Goal: Task Accomplishment & Management: Manage account settings

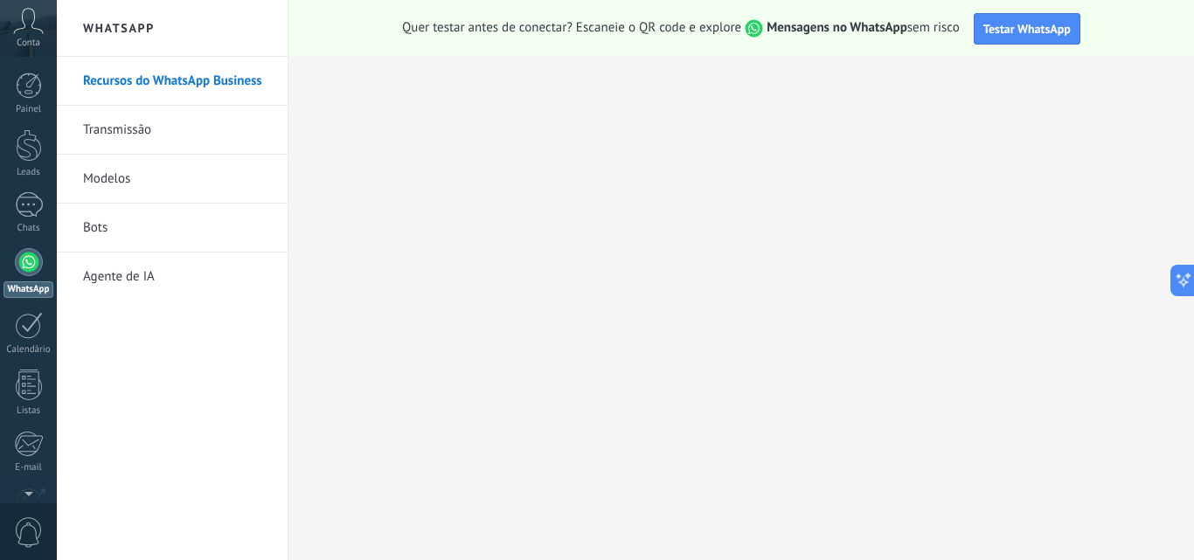
click at [40, 41] on div "Conta" at bounding box center [28, 28] width 57 height 57
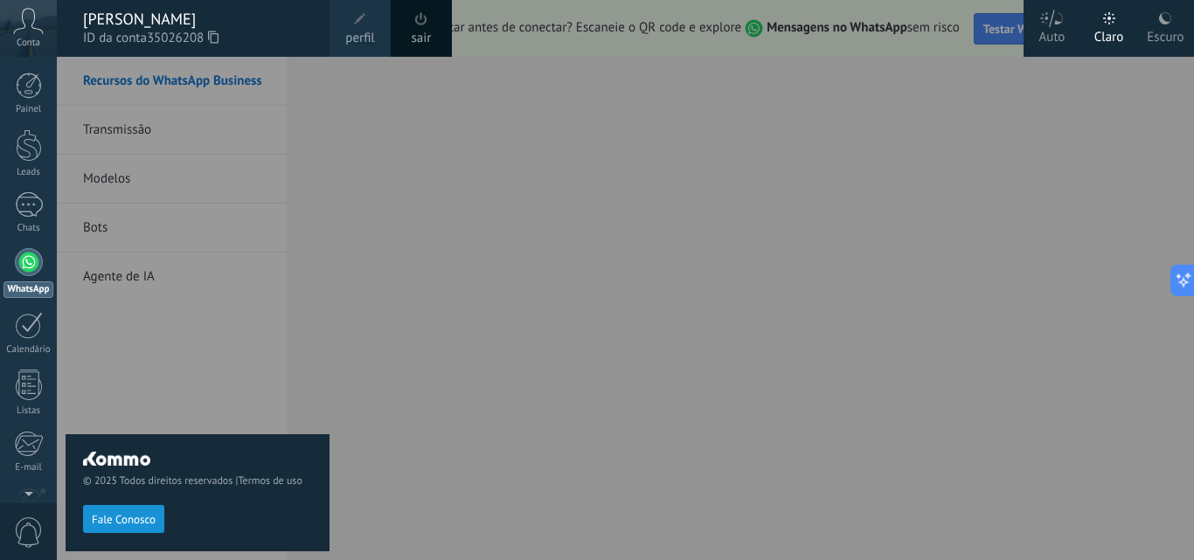
click at [334, 13] on link "perfil" at bounding box center [360, 28] width 61 height 57
click at [334, 13] on body ".abccls-1,.abccls-2{fill-rule:evenodd}.abccls-2{fill:#fff} .abfcls-1{fill:none}…" at bounding box center [597, 280] width 1194 height 560
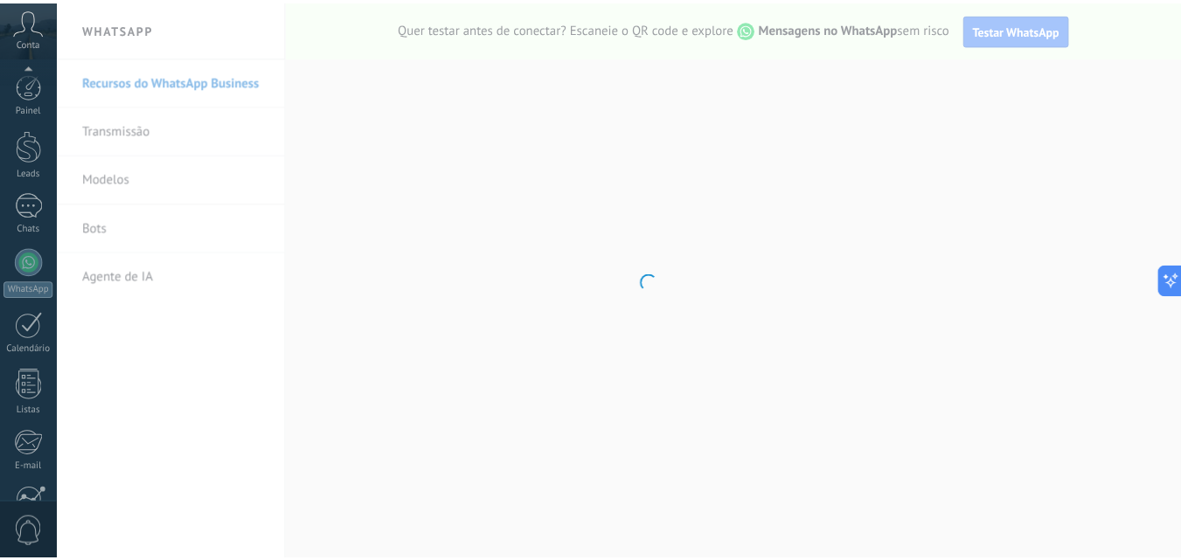
scroll to position [167, 0]
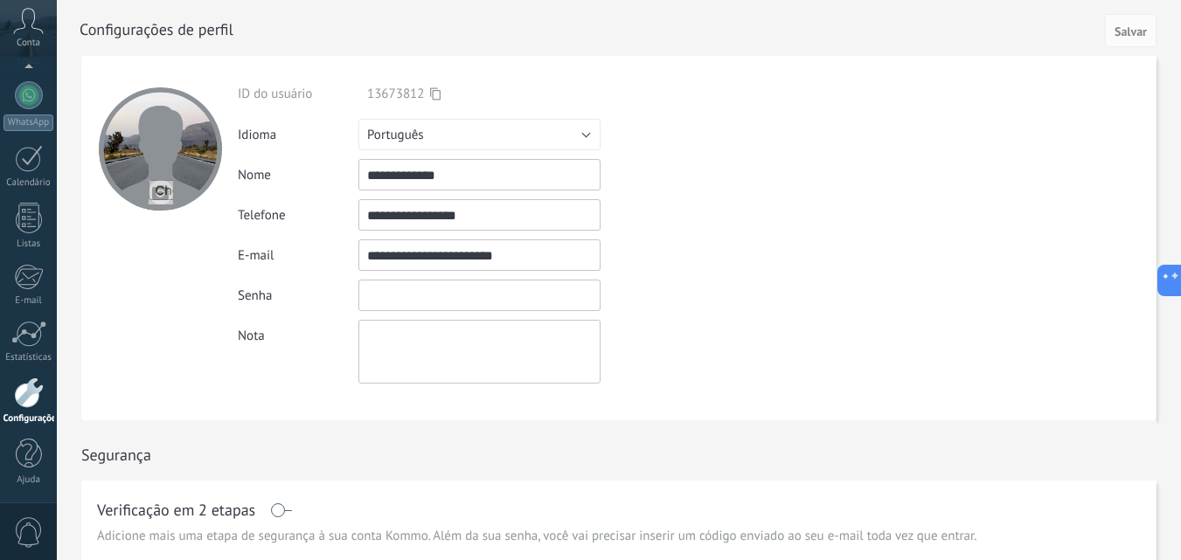
click at [530, 302] on input "textbox" at bounding box center [479, 295] width 242 height 31
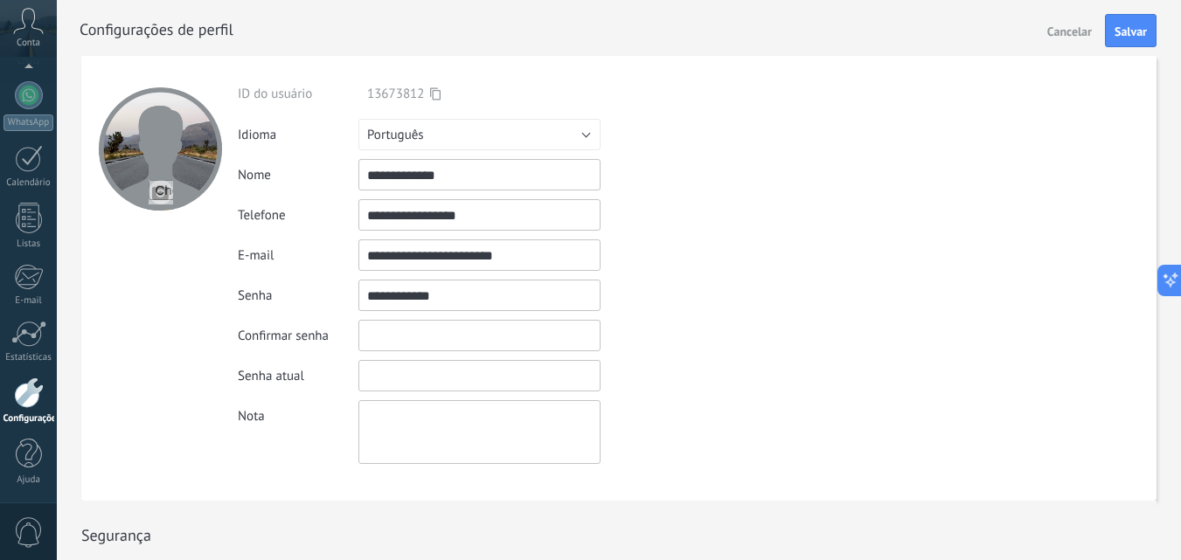
type input "**********"
click at [516, 325] on input "textbox" at bounding box center [479, 335] width 242 height 31
type input "*"
type input "**********"
click at [462, 369] on input "textbox" at bounding box center [479, 375] width 242 height 31
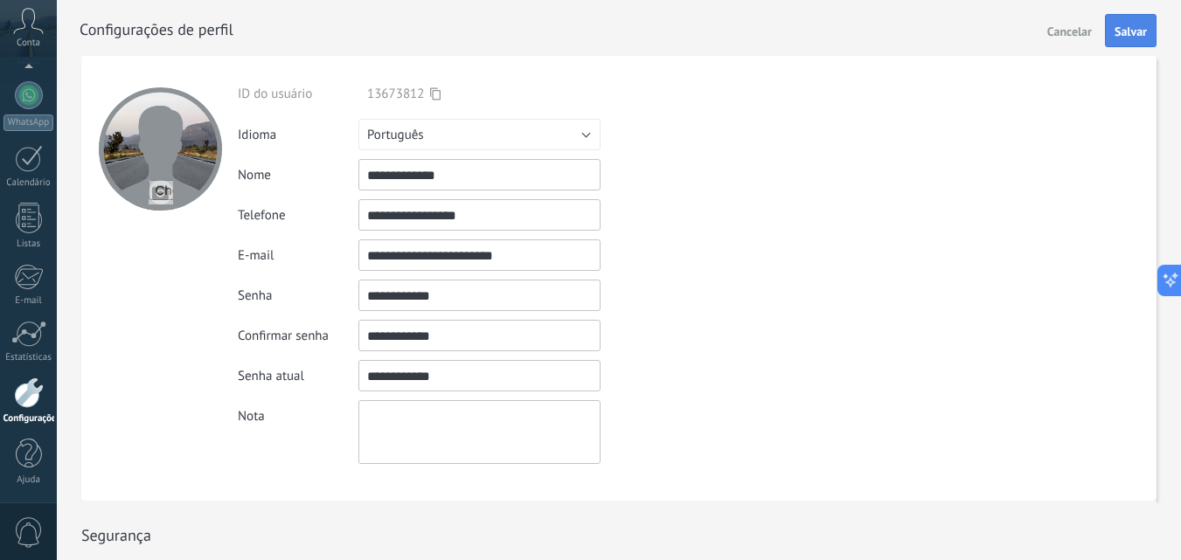
type input "**********"
click at [1137, 32] on span "Salvar" at bounding box center [1131, 31] width 32 height 12
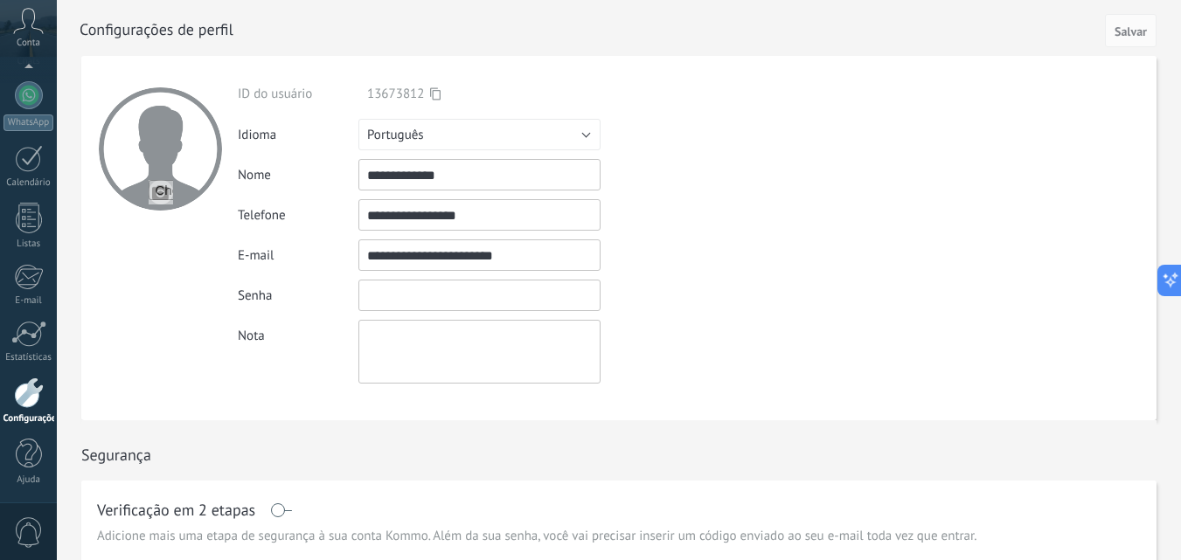
click at [454, 291] on input "textbox" at bounding box center [479, 295] width 242 height 31
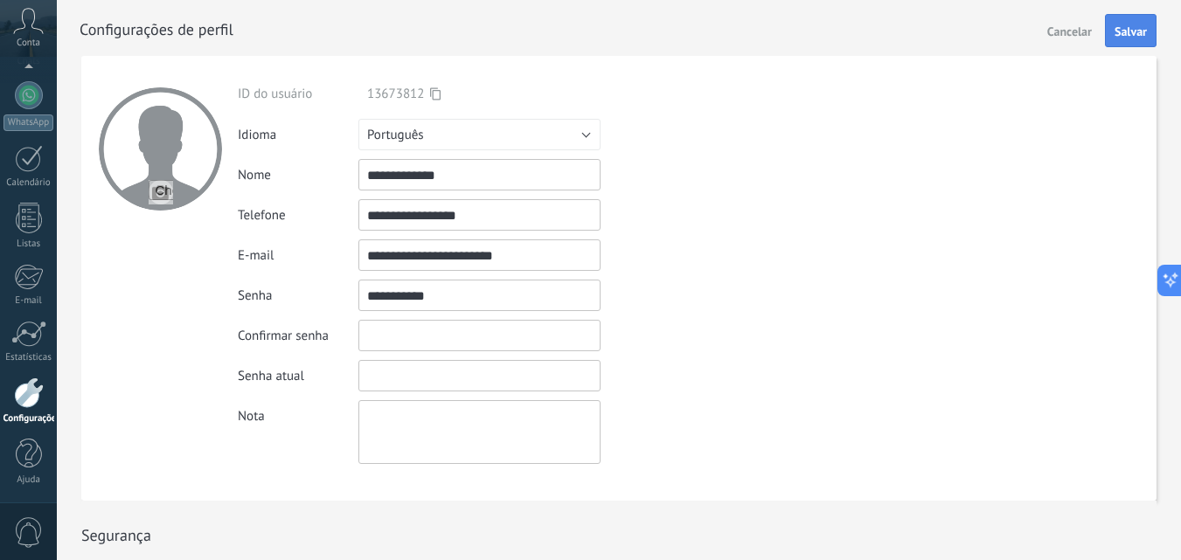
type input "**********"
click at [1129, 22] on button "Salvar" at bounding box center [1131, 30] width 52 height 33
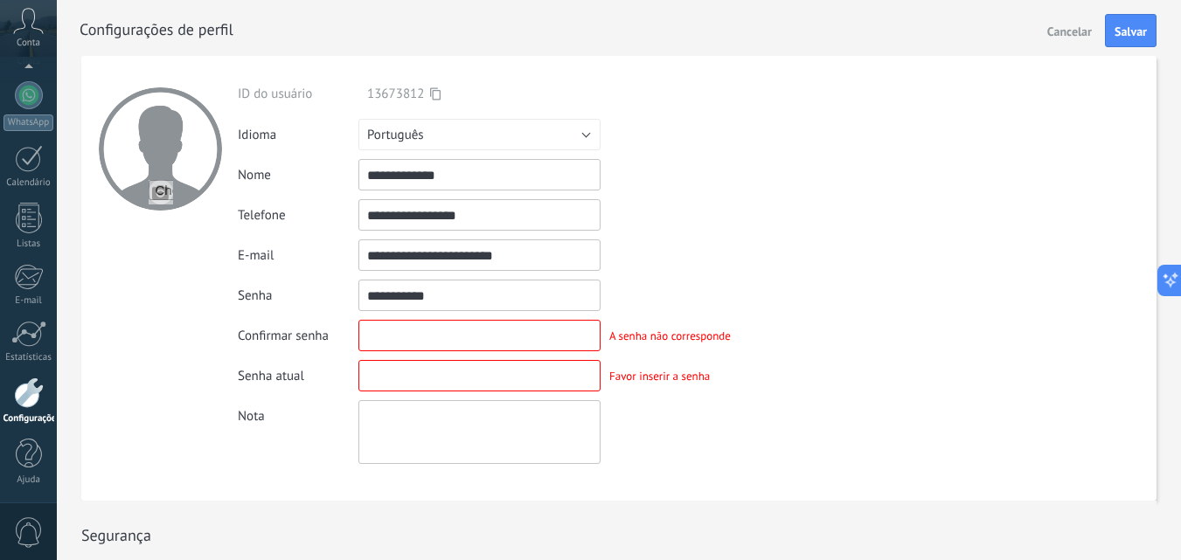
click at [430, 330] on input "textbox" at bounding box center [479, 335] width 242 height 31
type input "**********"
click at [407, 366] on input "textbox" at bounding box center [479, 375] width 242 height 31
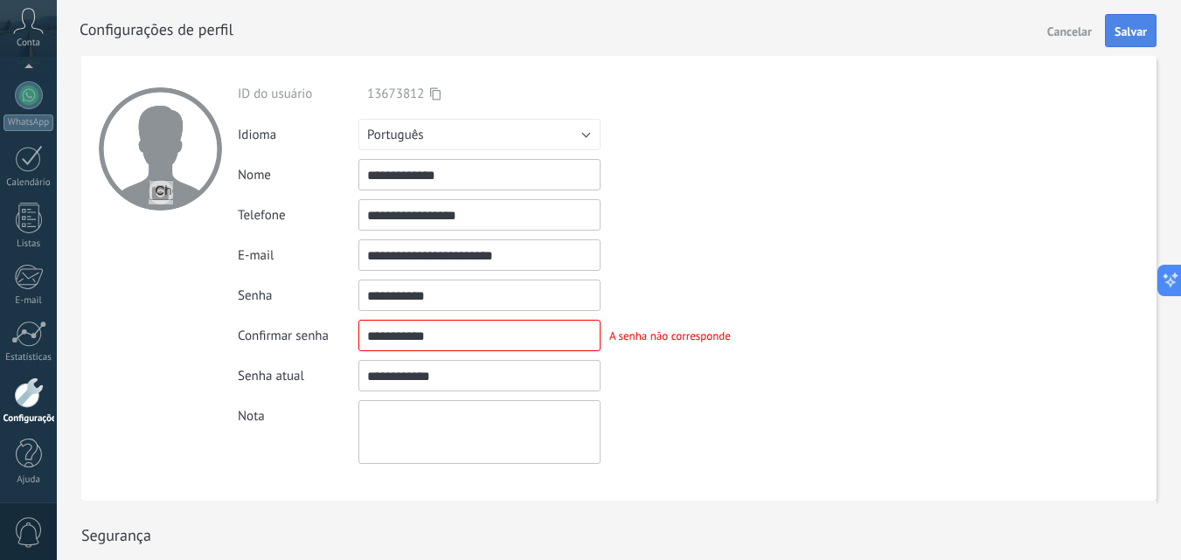
type input "**********"
click at [1146, 31] on span "Salvar" at bounding box center [1131, 31] width 32 height 12
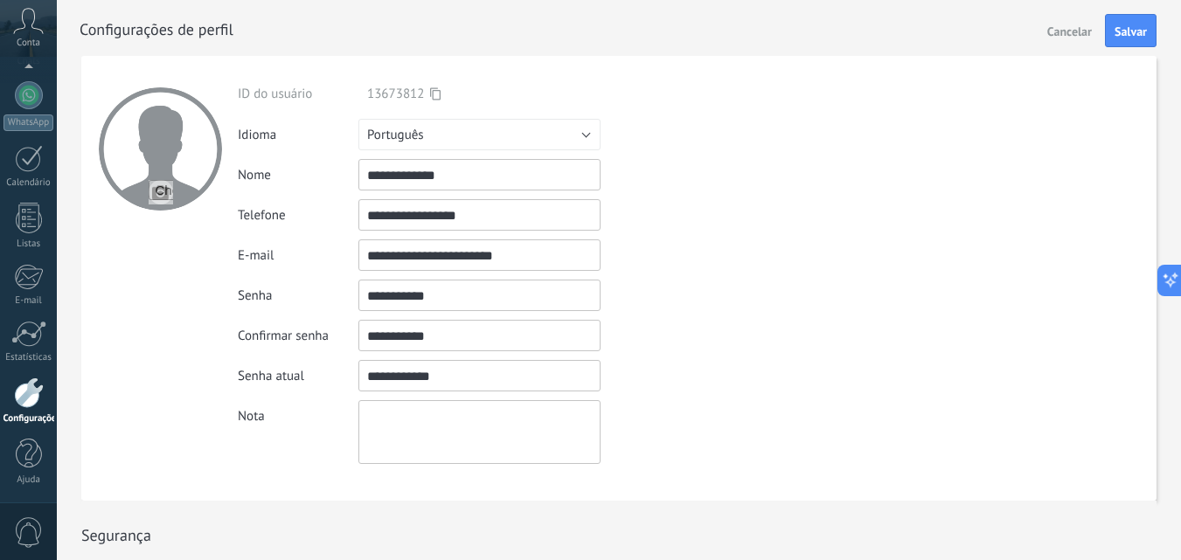
click at [509, 327] on input "textbox" at bounding box center [479, 335] width 242 height 31
type input "*"
type input "**********"
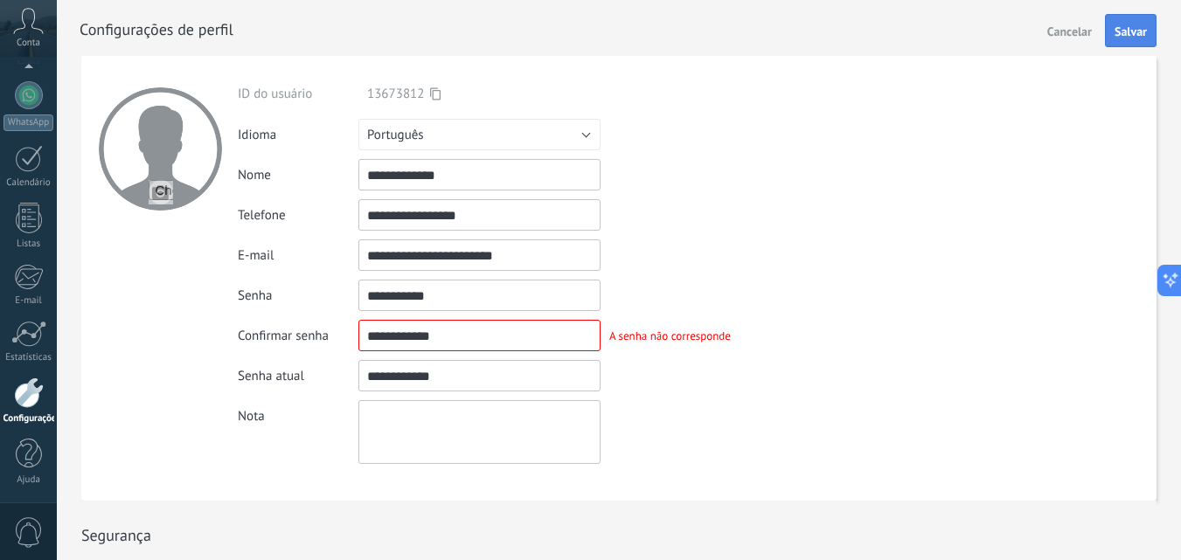
click at [1140, 25] on span "Salvar" at bounding box center [1131, 31] width 32 height 12
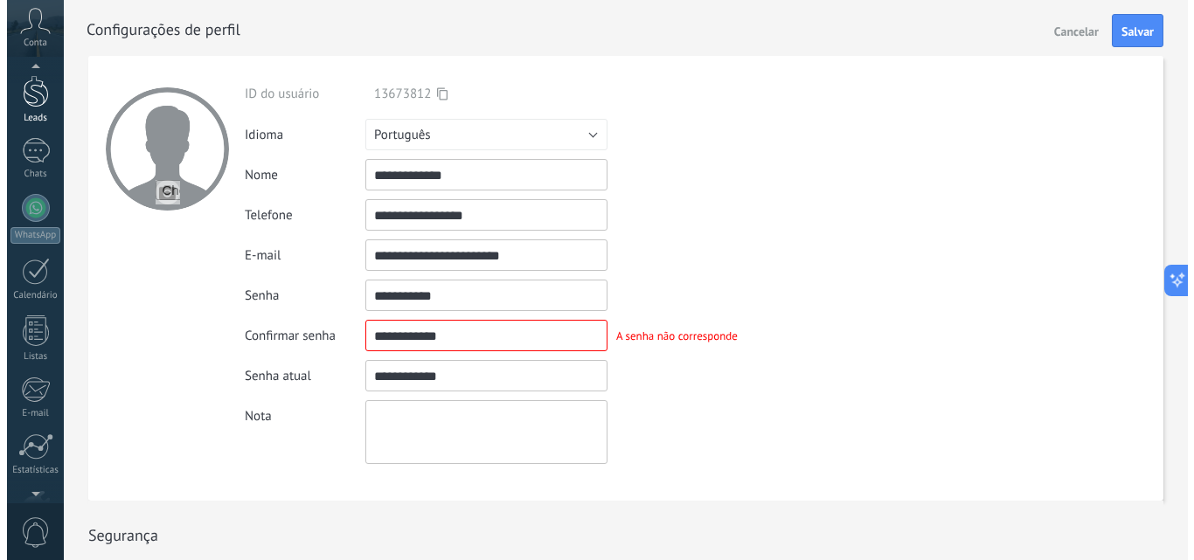
scroll to position [44, 0]
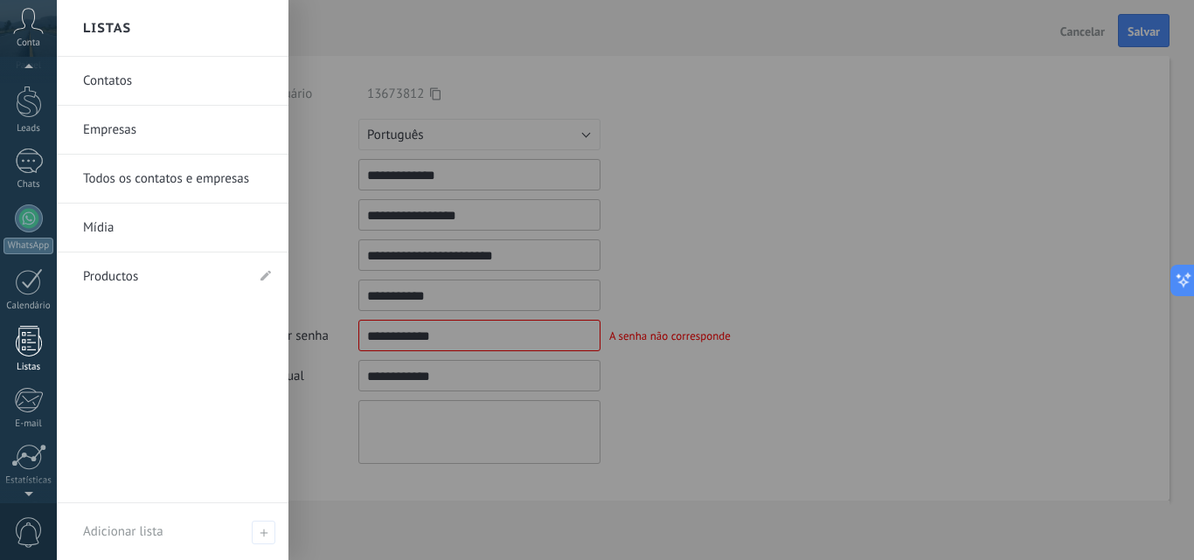
click at [31, 328] on div at bounding box center [29, 341] width 26 height 31
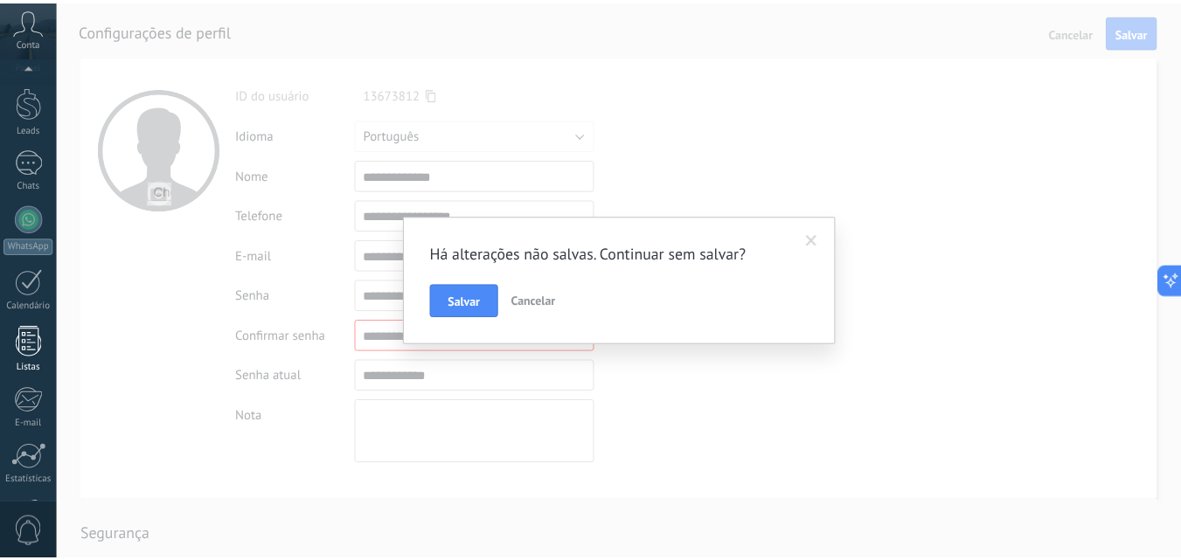
scroll to position [167, 0]
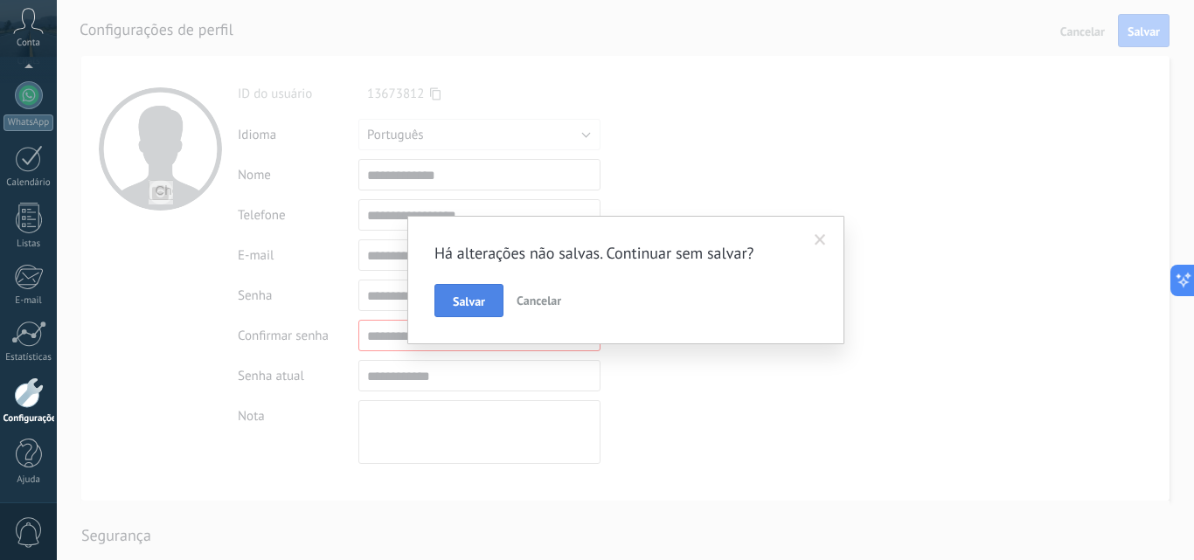
click at [448, 313] on button "Salvar" at bounding box center [468, 300] width 69 height 33
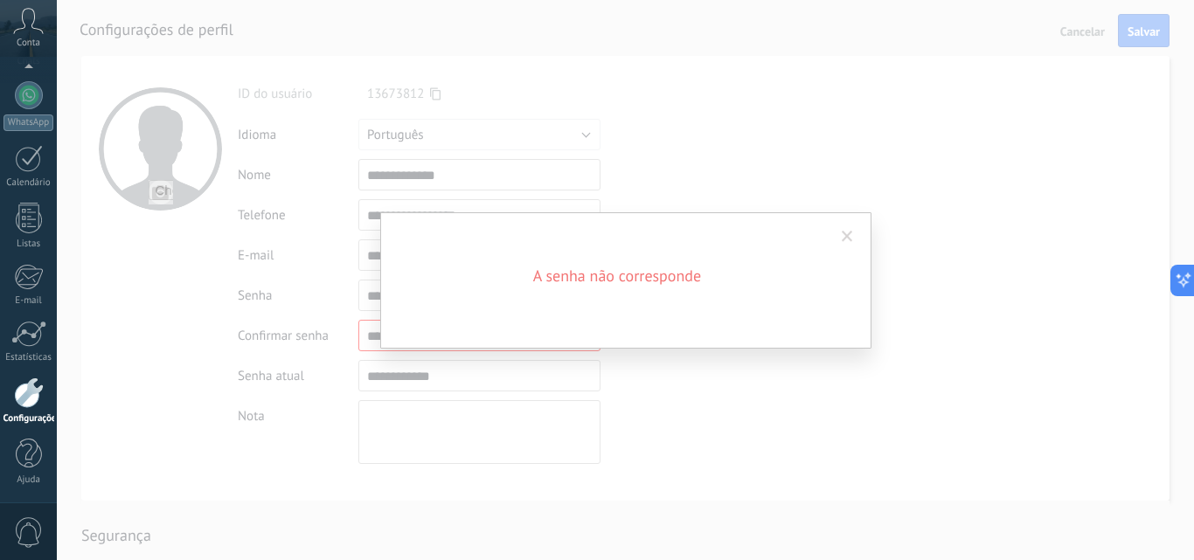
click at [850, 231] on span at bounding box center [847, 237] width 11 height 12
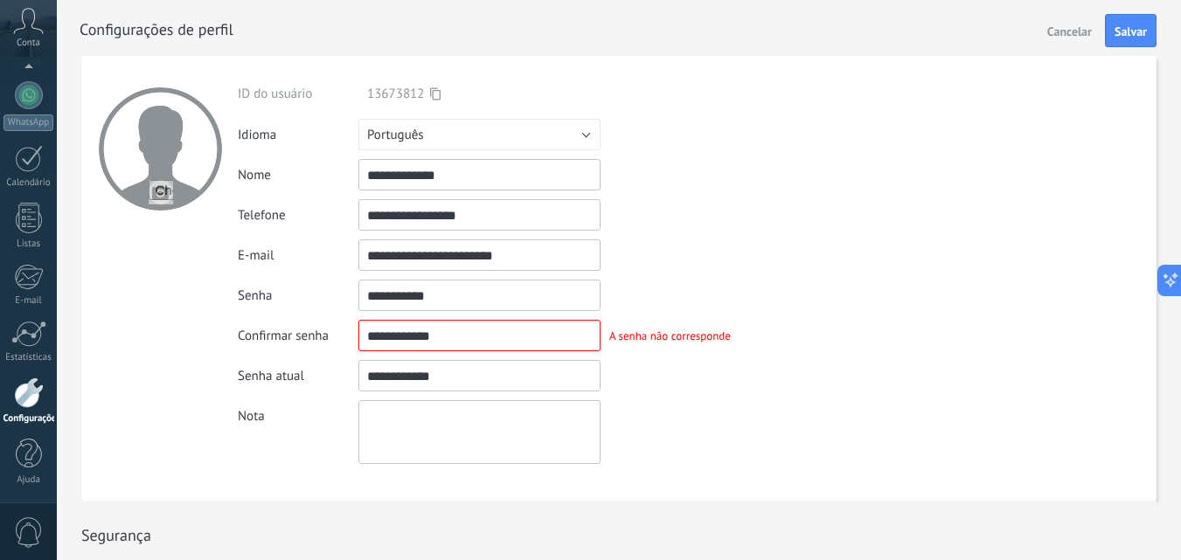
click at [422, 379] on input "textbox" at bounding box center [479, 375] width 242 height 31
type input "*"
click at [427, 342] on input "textbox" at bounding box center [479, 335] width 242 height 31
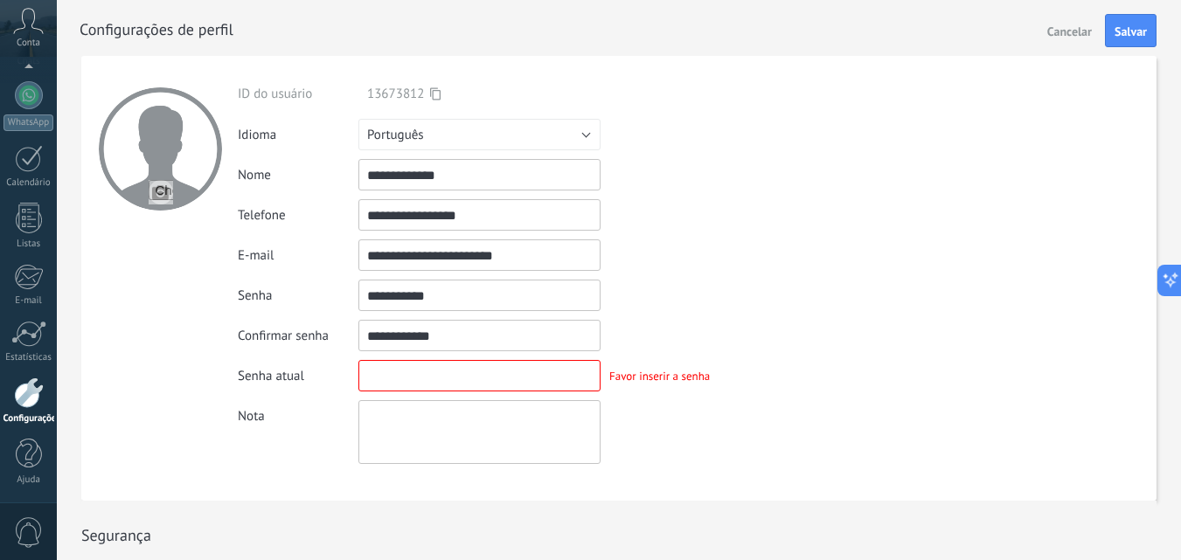
click at [427, 342] on input "textbox" at bounding box center [479, 335] width 242 height 31
type input "*"
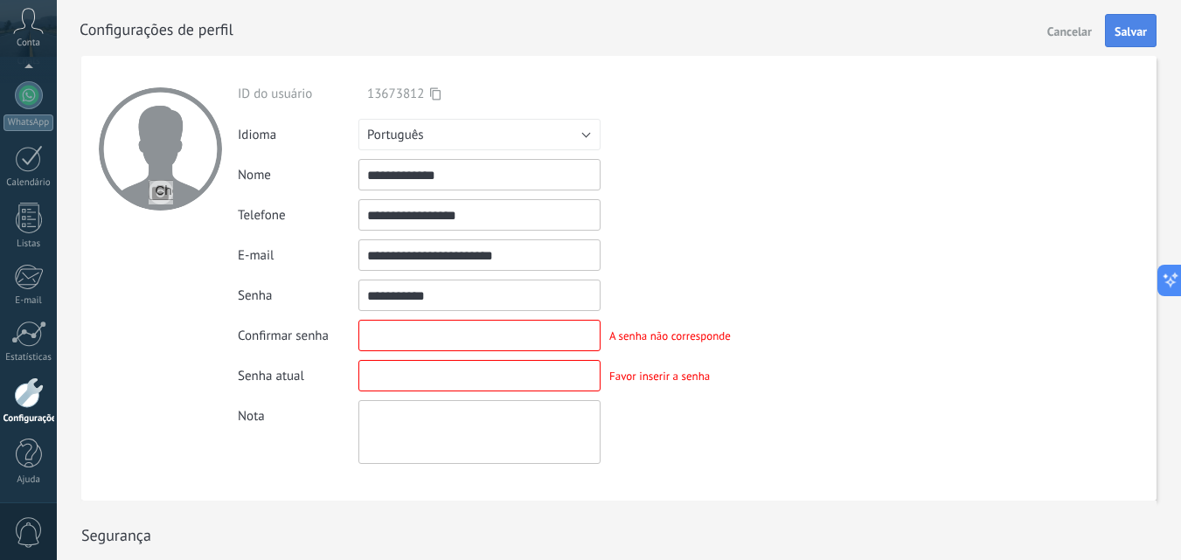
click at [1138, 27] on span "Salvar" at bounding box center [1131, 31] width 32 height 12
click at [1080, 31] on span "Cancelar" at bounding box center [1069, 31] width 45 height 12
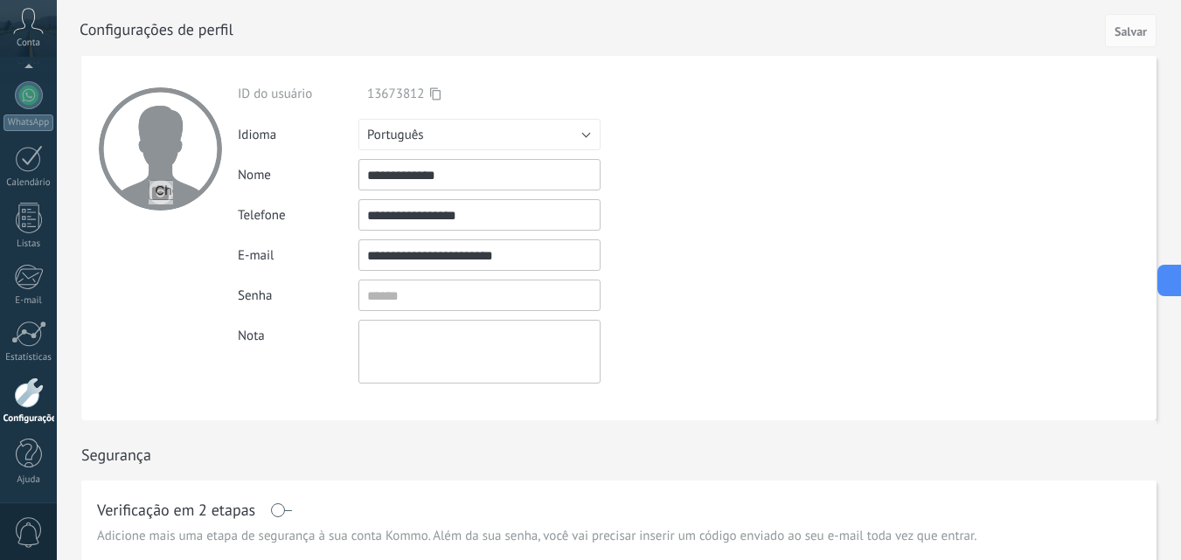
click at [31, 8] on icon at bounding box center [28, 21] width 31 height 26
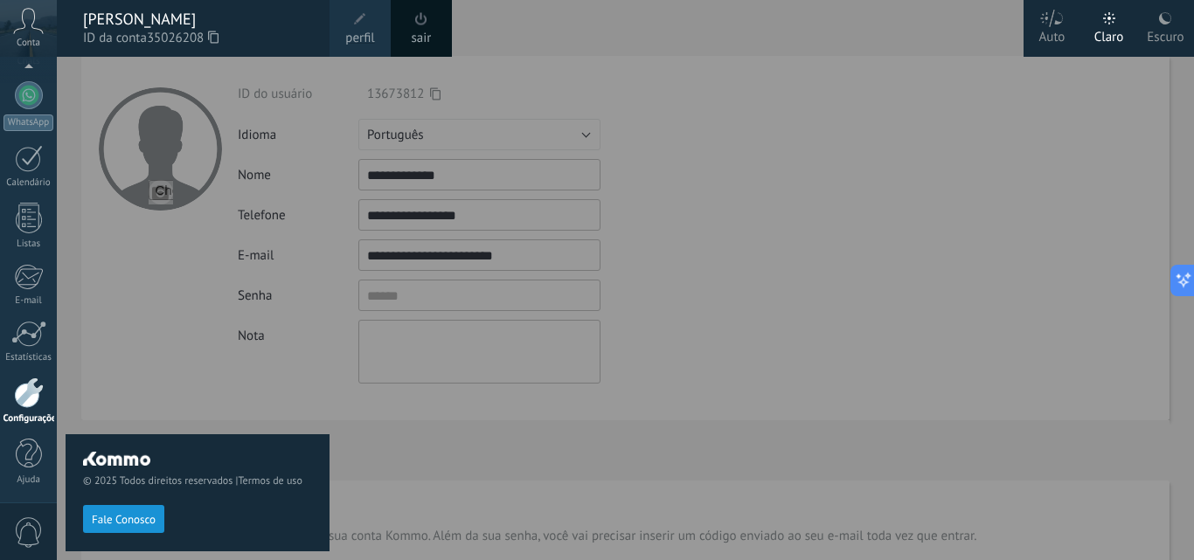
click at [243, 365] on div "© 2025 Todos direitos reservados | Termos de uso Fale Conosco" at bounding box center [198, 309] width 264 height 504
click at [34, 505] on div "0" at bounding box center [28, 532] width 57 height 58
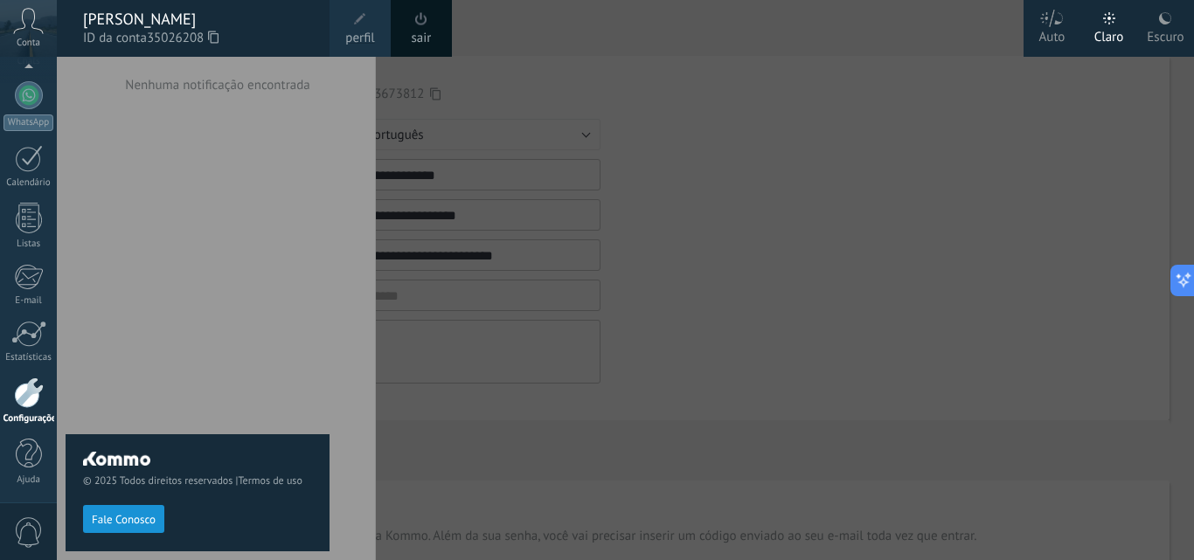
click at [180, 483] on span "© 2025 Todos direitos reservados | Termos de uso" at bounding box center [197, 481] width 229 height 13
click at [145, 514] on span "Fale Conosco" at bounding box center [124, 520] width 64 height 12
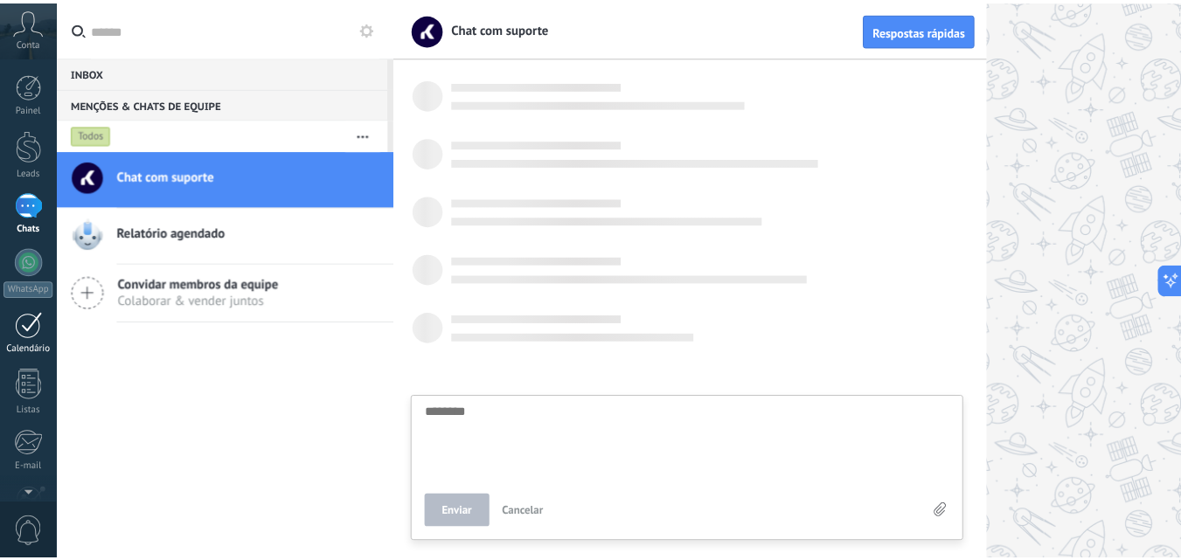
scroll to position [17, 0]
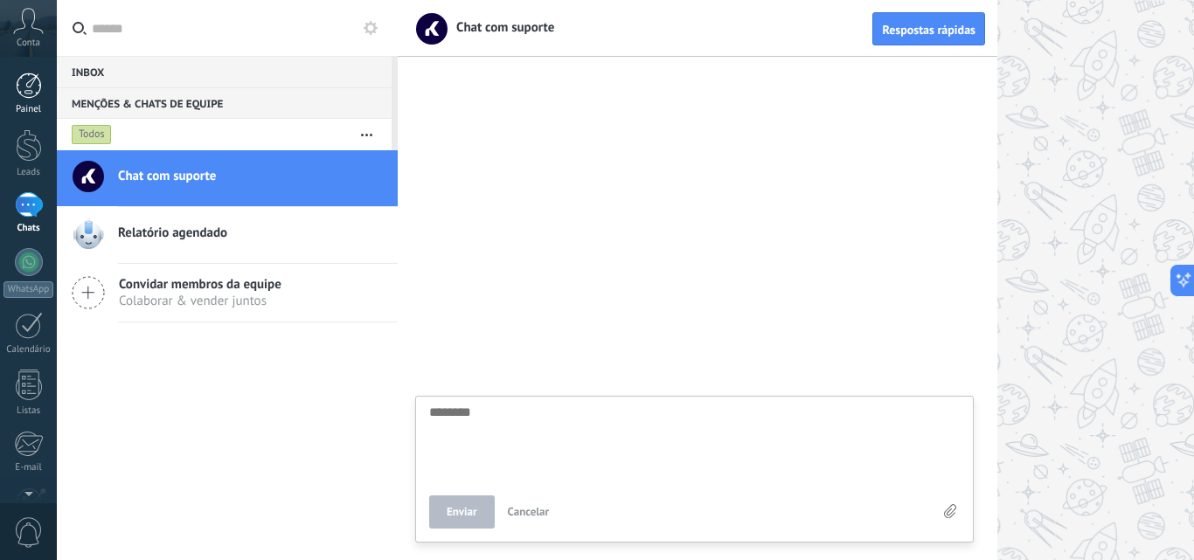
click at [31, 94] on div at bounding box center [29, 86] width 26 height 26
